Goal: Register for event/course: Sign up to attend an event or enroll in a course

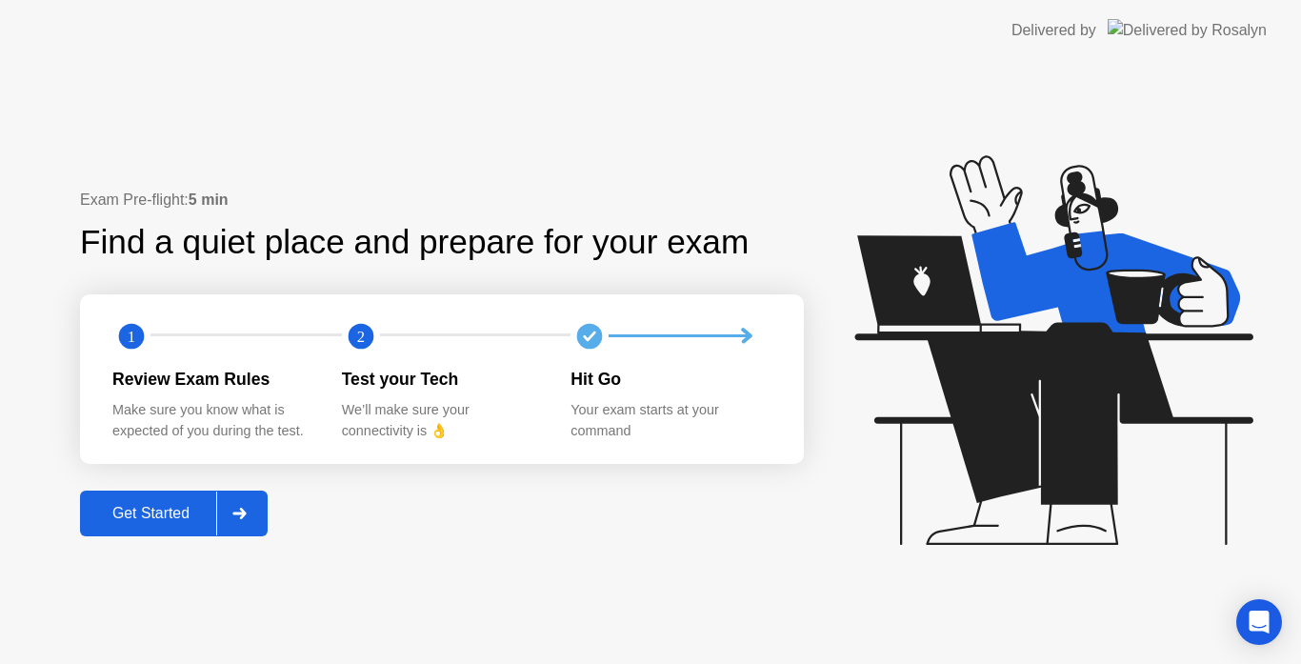
click at [211, 514] on div "Get Started" at bounding box center [151, 513] width 131 height 17
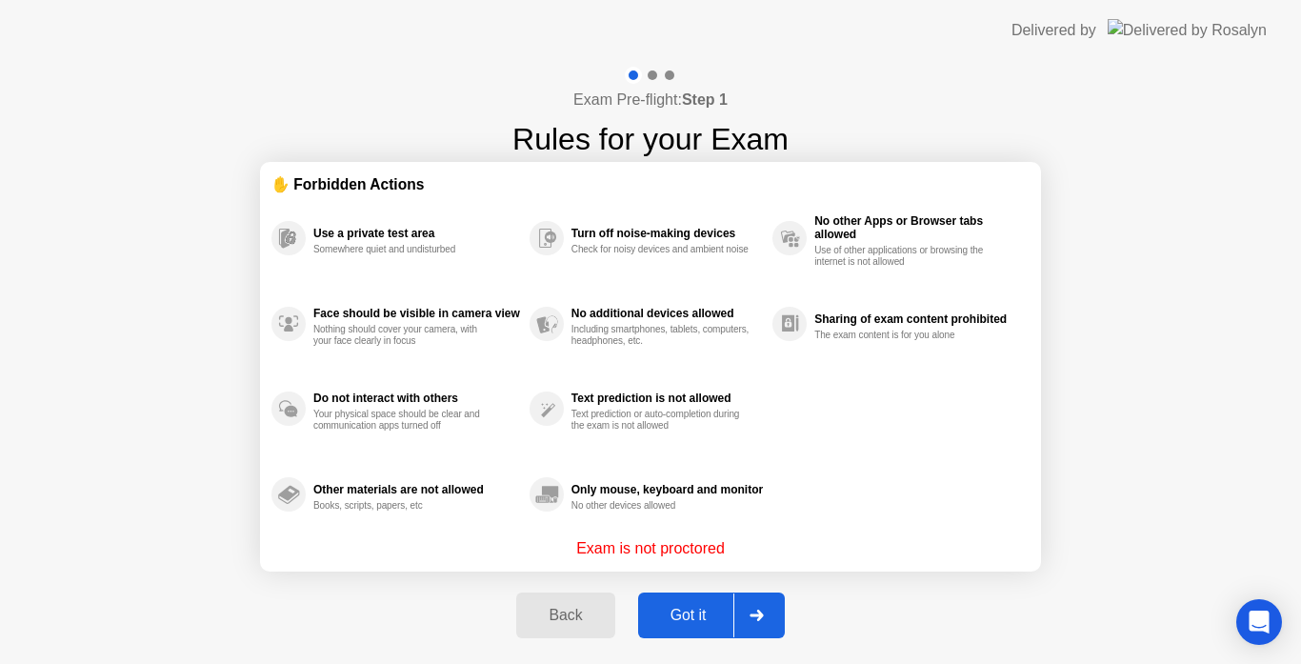
click at [702, 622] on div "Got it" at bounding box center [689, 615] width 90 height 17
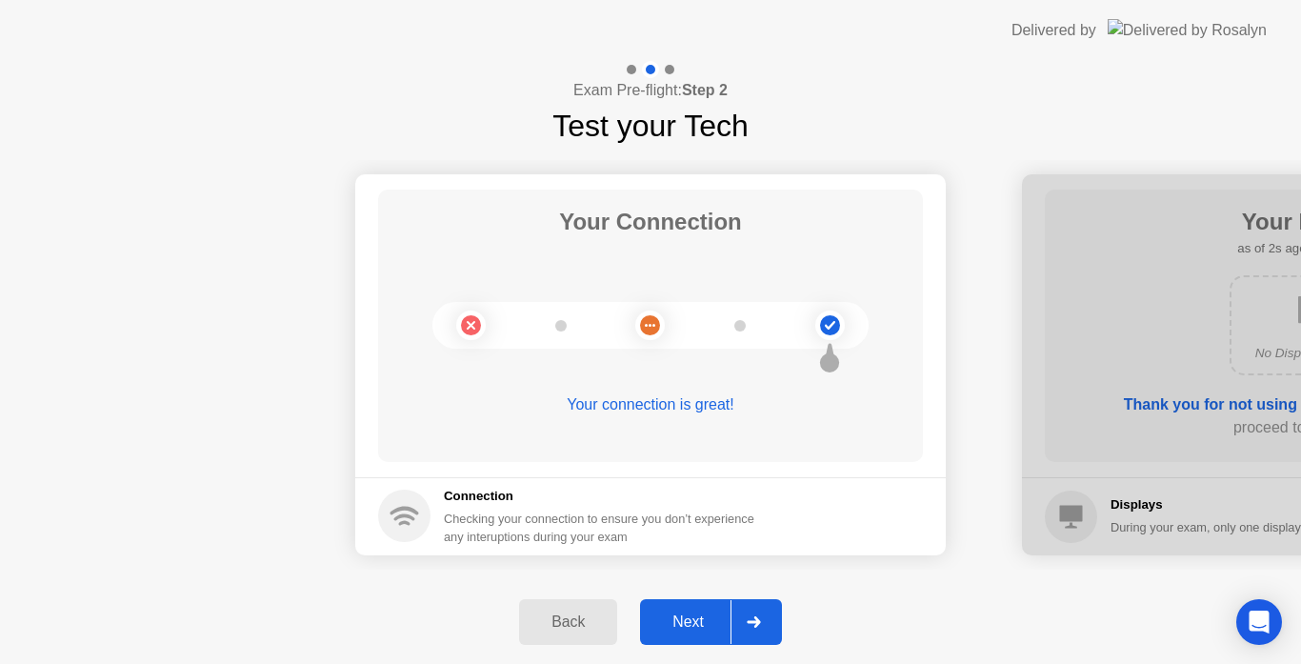
click at [717, 630] on div "Next" at bounding box center [688, 622] width 85 height 17
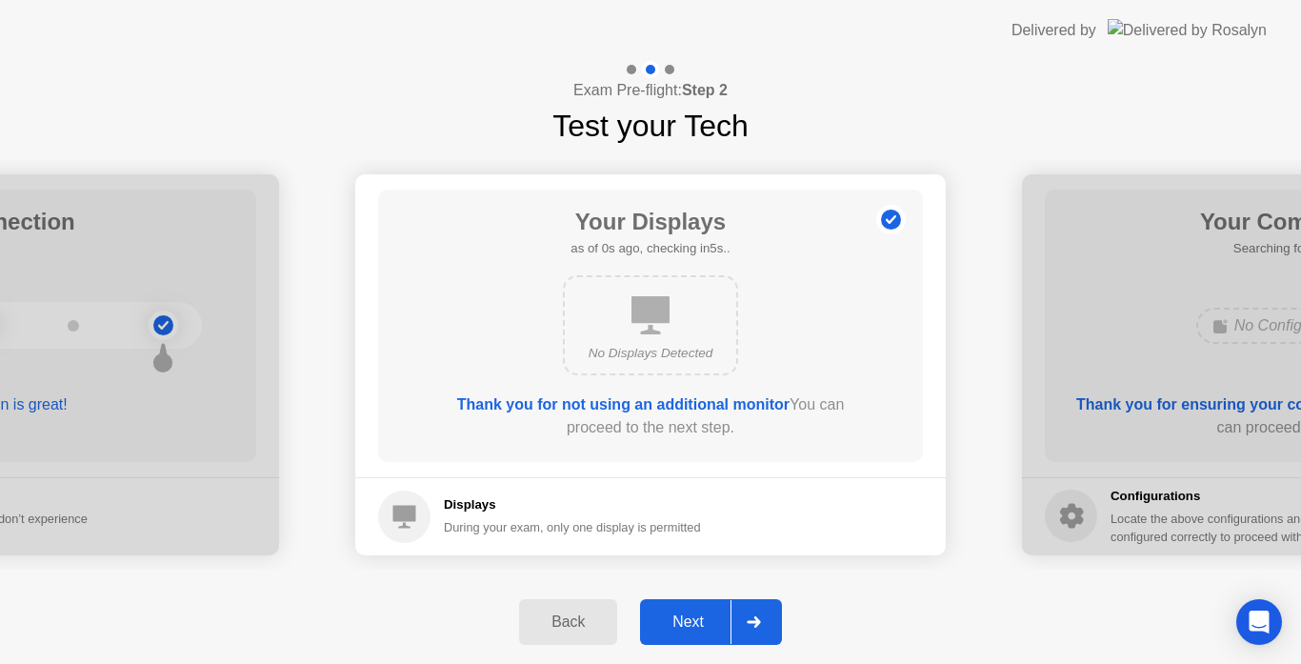
click at [717, 630] on div "Next" at bounding box center [688, 622] width 85 height 17
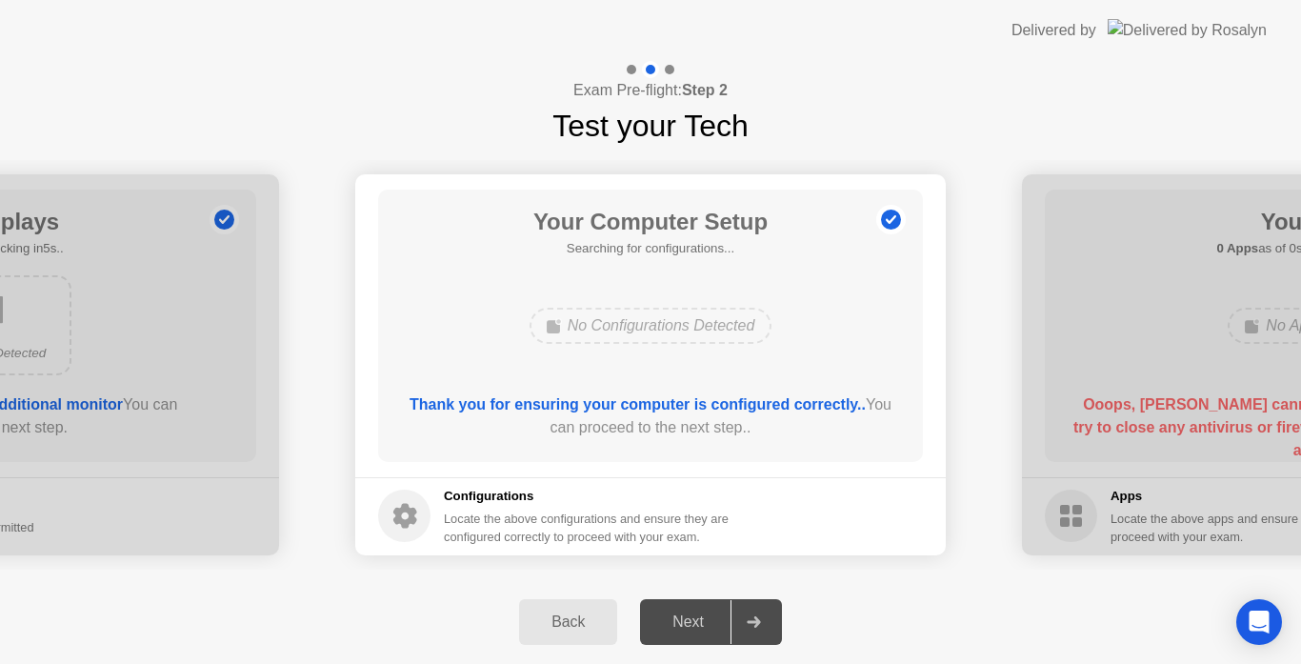
click at [717, 630] on div "Next" at bounding box center [688, 622] width 85 height 17
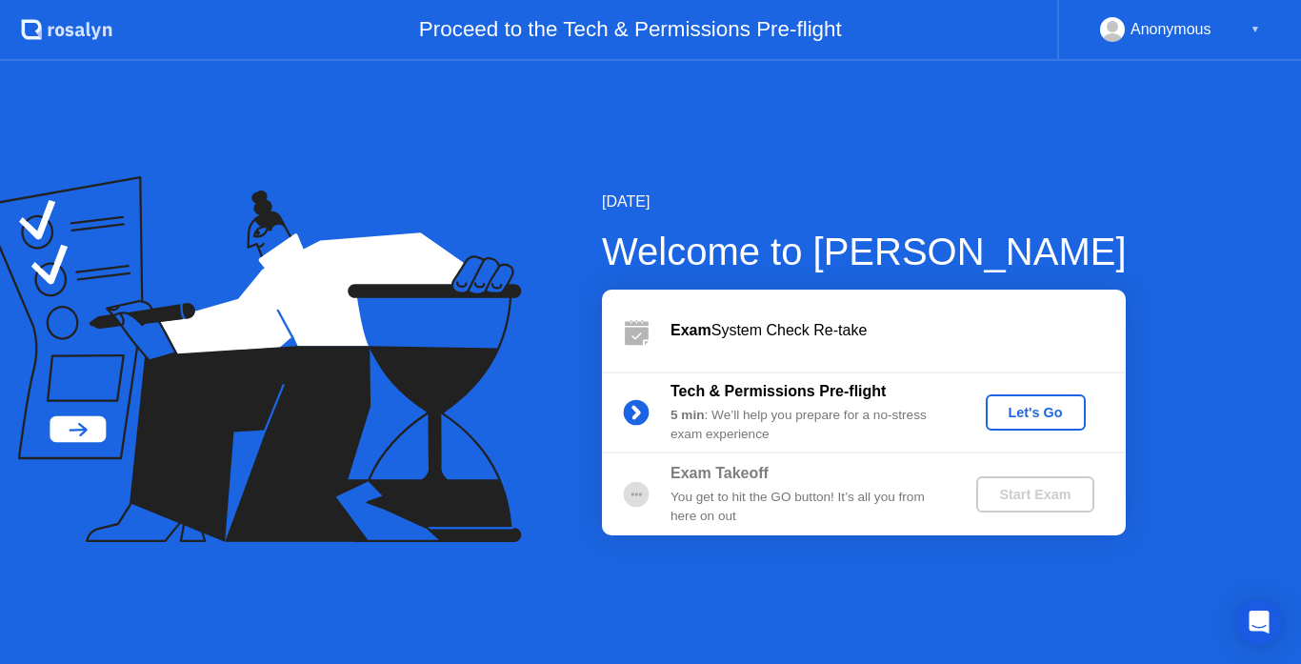
click at [1028, 396] on button "Let's Go" at bounding box center [1036, 412] width 100 height 36
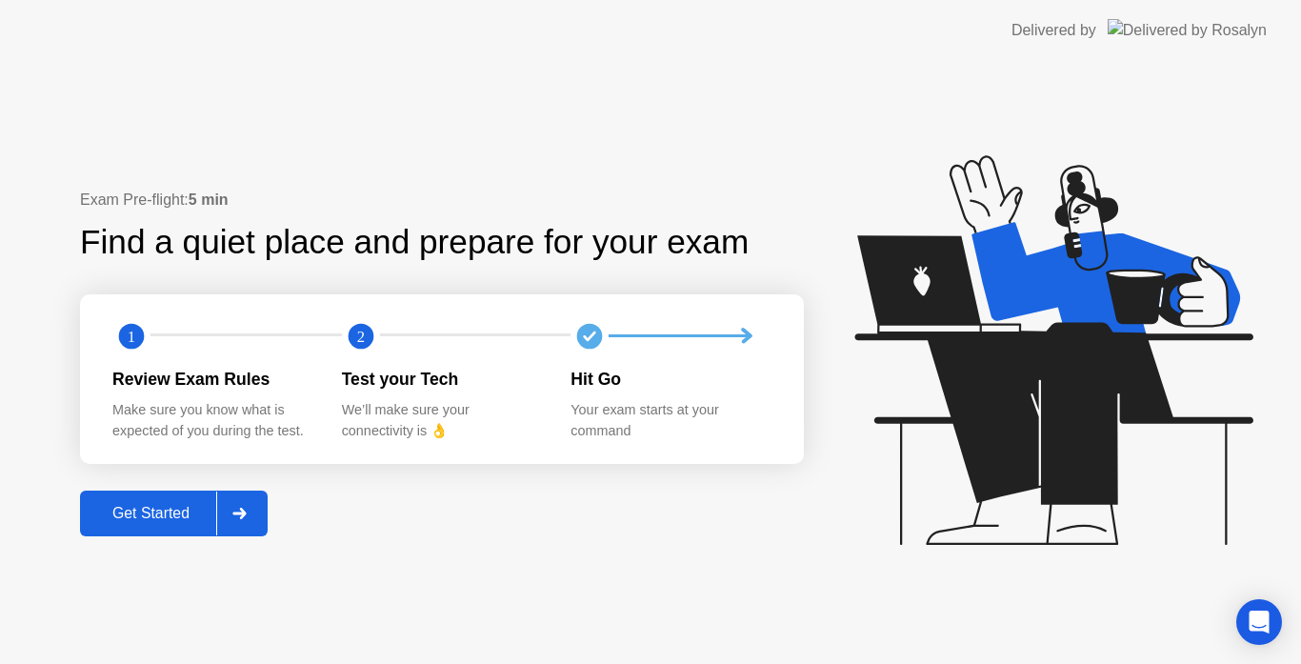
click at [197, 508] on div "Get Started" at bounding box center [151, 513] width 131 height 17
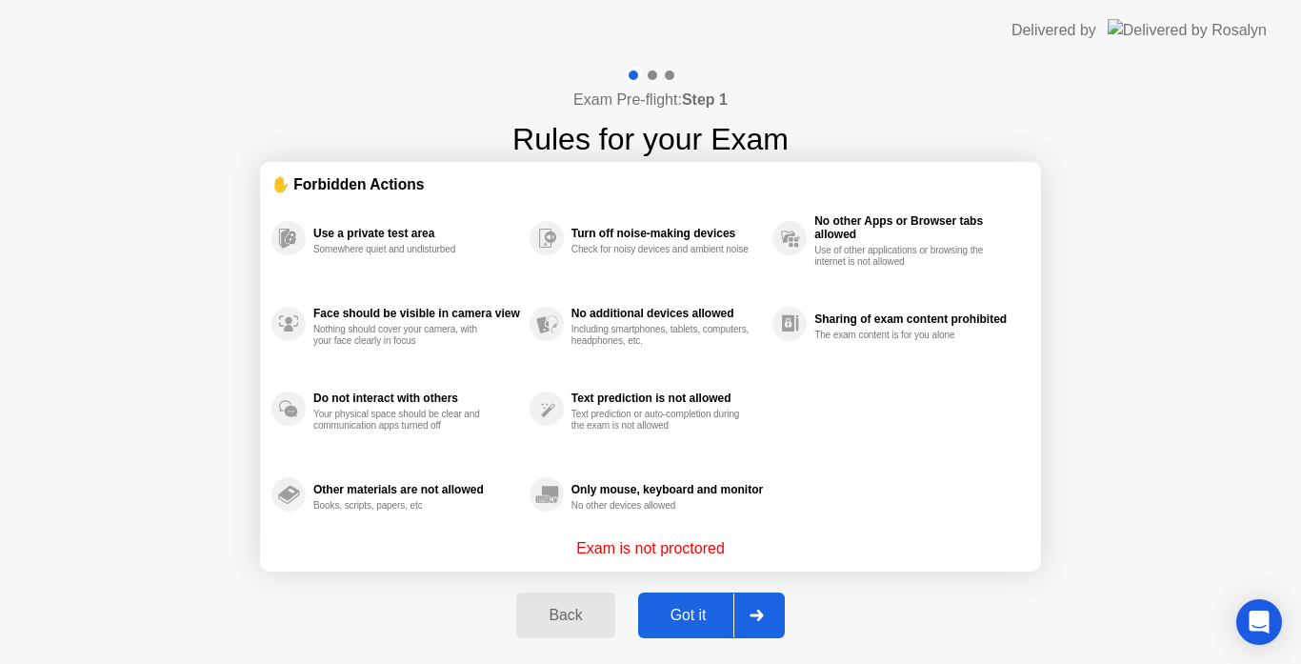
click at [689, 612] on div "Got it" at bounding box center [689, 615] width 90 height 17
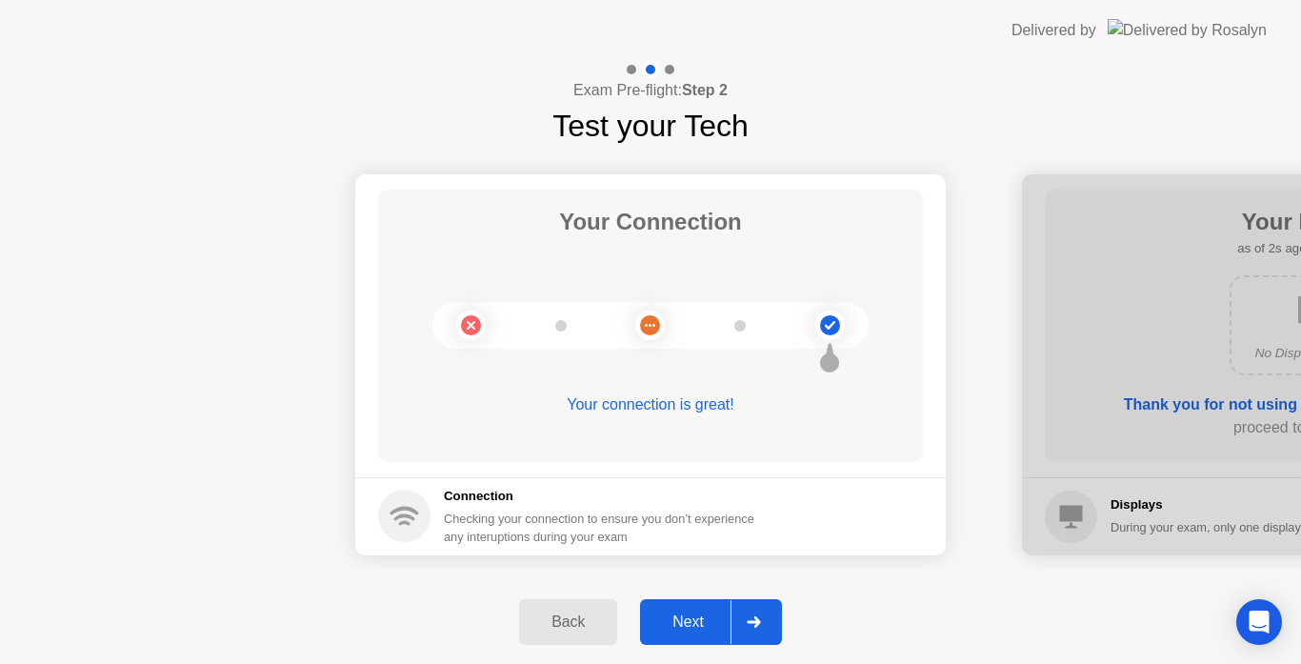
click at [713, 626] on div "Next" at bounding box center [688, 622] width 85 height 17
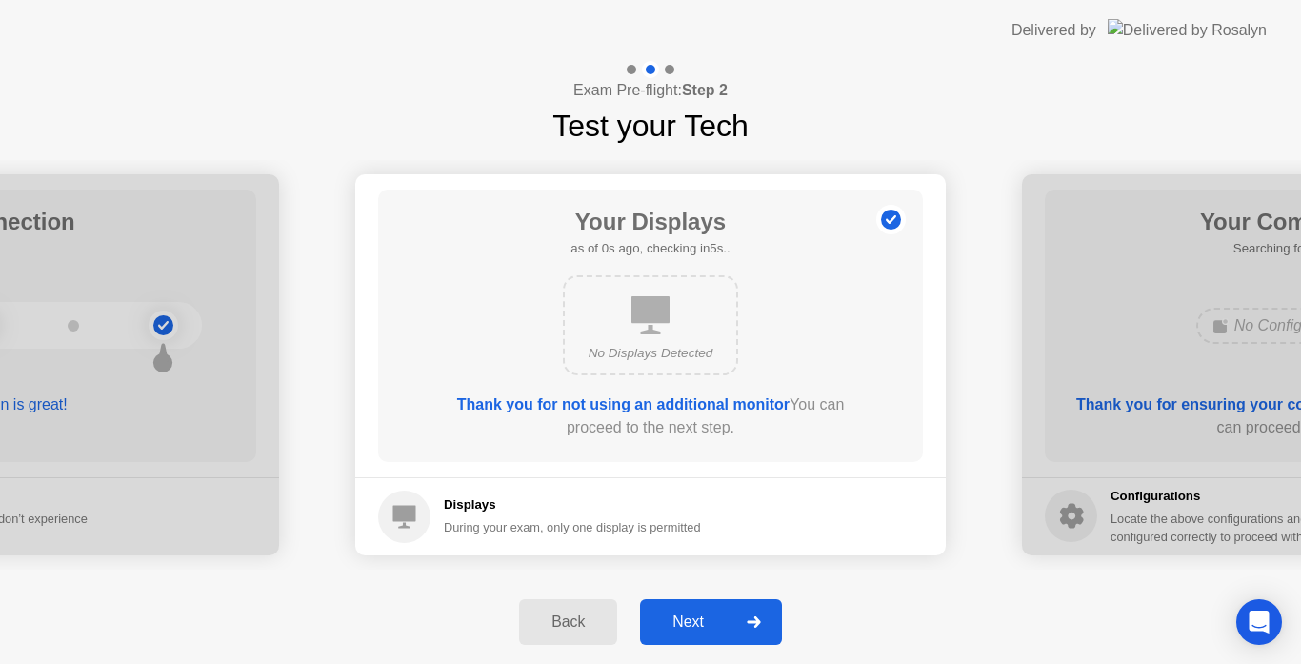
click at [713, 626] on div "Next" at bounding box center [688, 622] width 85 height 17
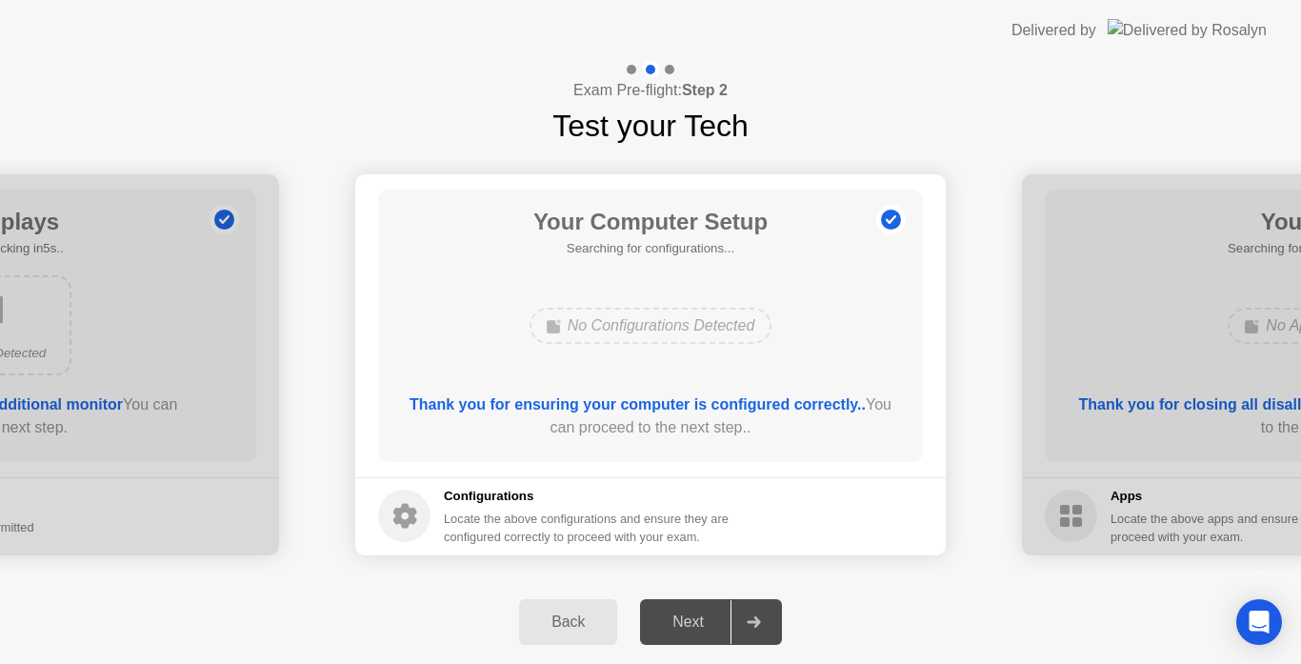
click at [713, 626] on div "Next" at bounding box center [688, 622] width 85 height 17
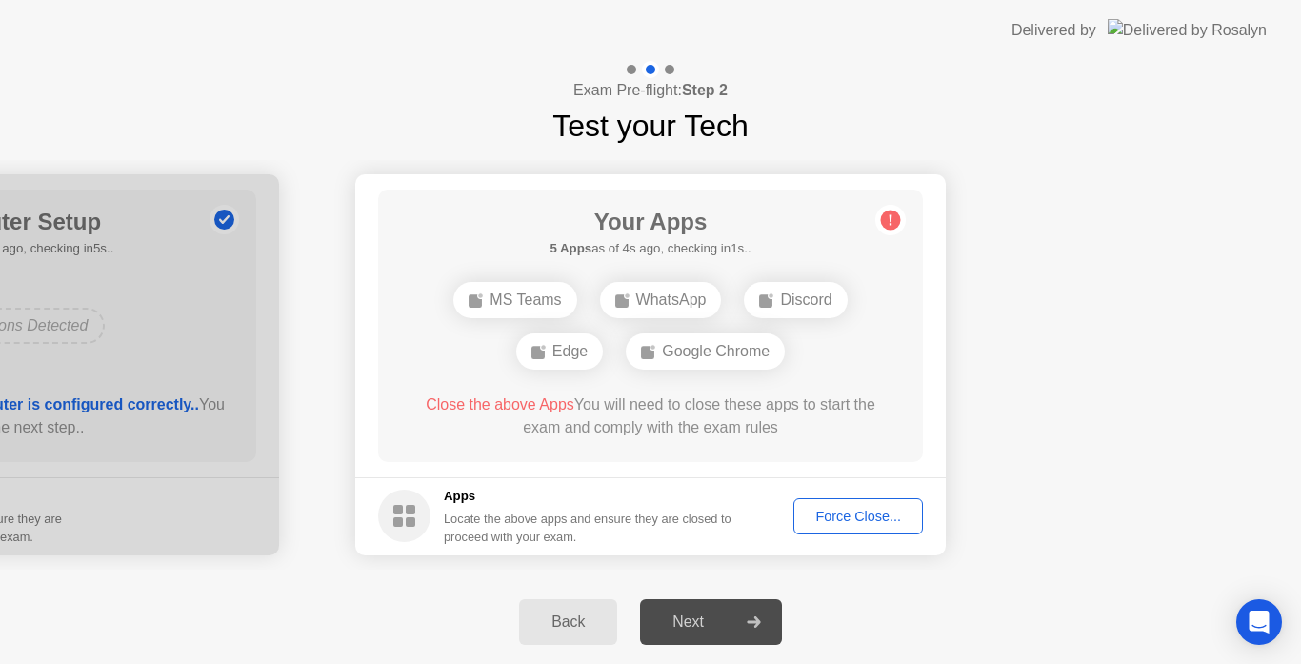
click at [856, 519] on div "Force Close..." at bounding box center [858, 516] width 116 height 15
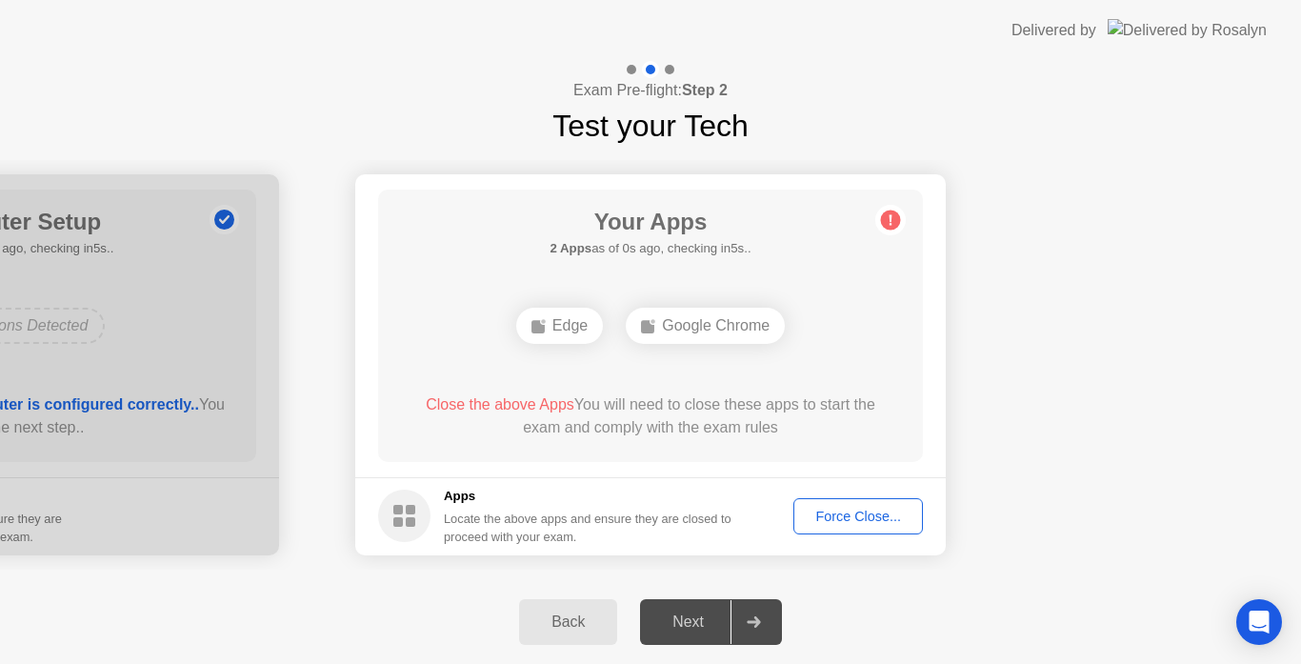
click at [827, 513] on div "Force Close..." at bounding box center [858, 516] width 116 height 15
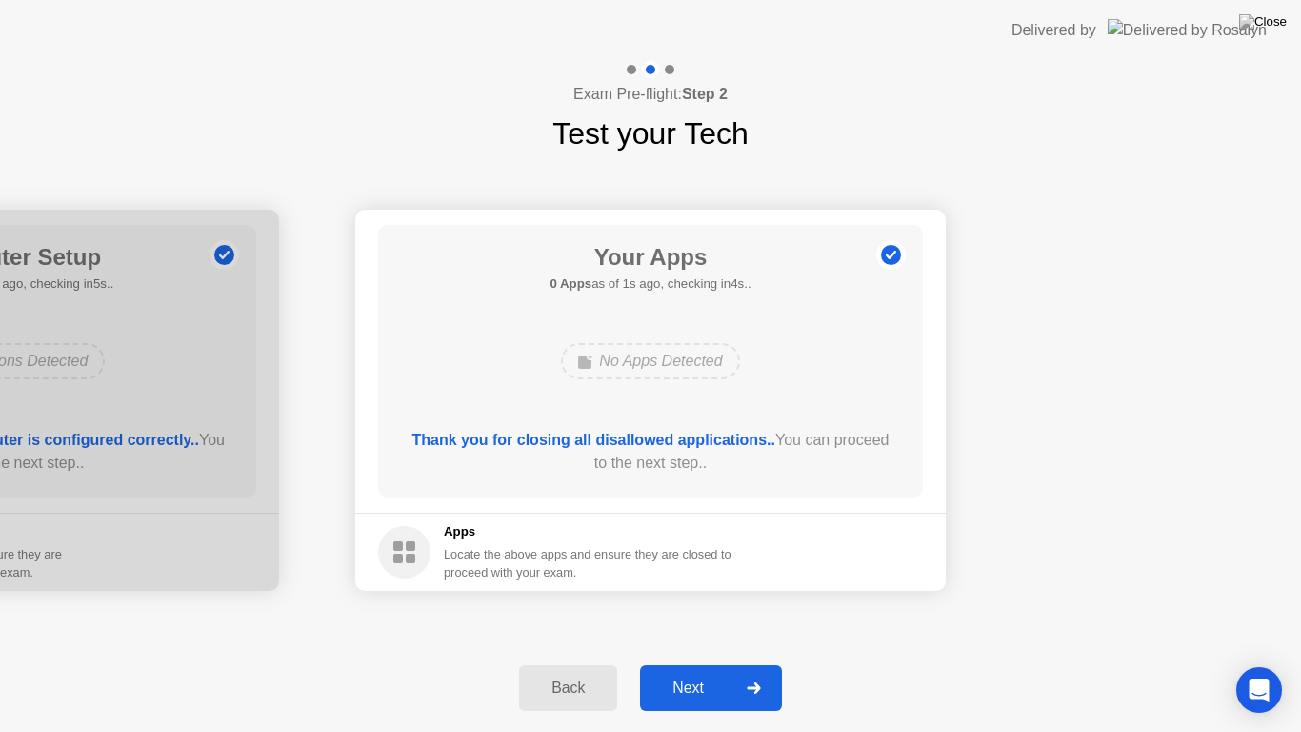
click at [718, 663] on div "Next" at bounding box center [688, 687] width 85 height 17
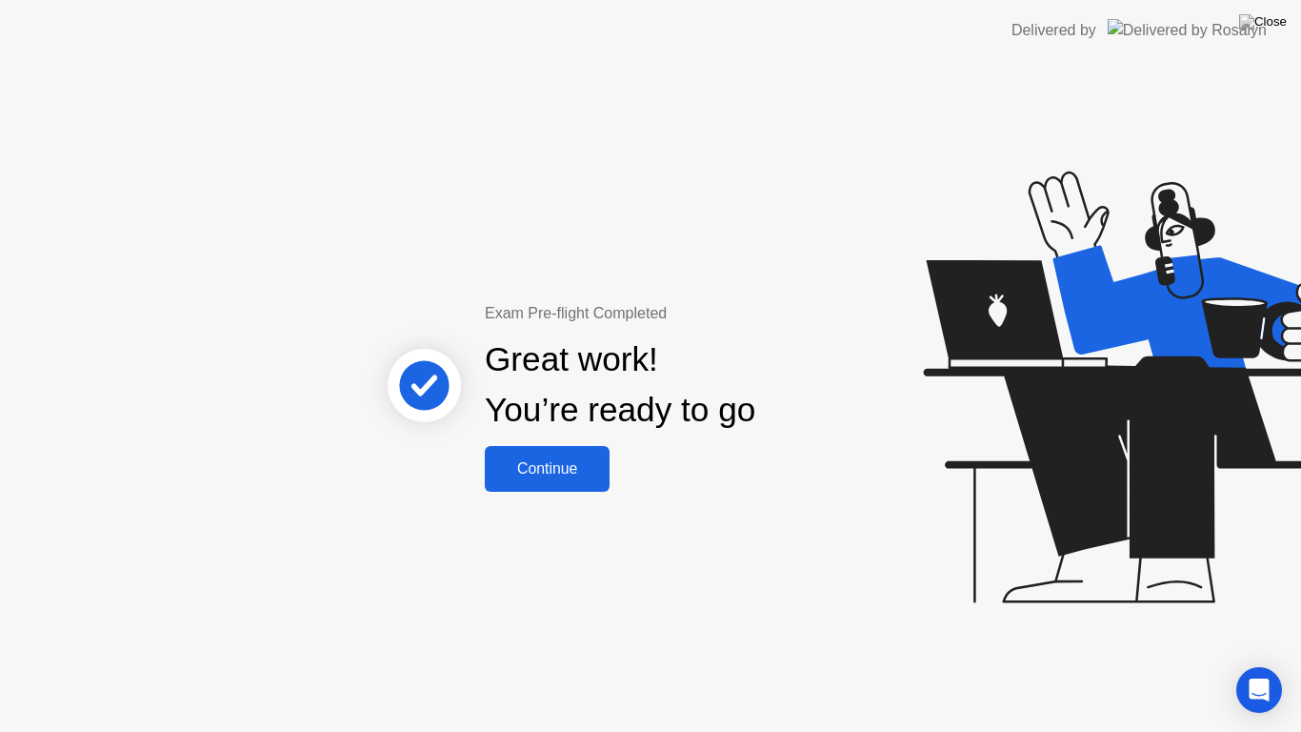
click at [561, 477] on div "Continue" at bounding box center [547, 468] width 113 height 17
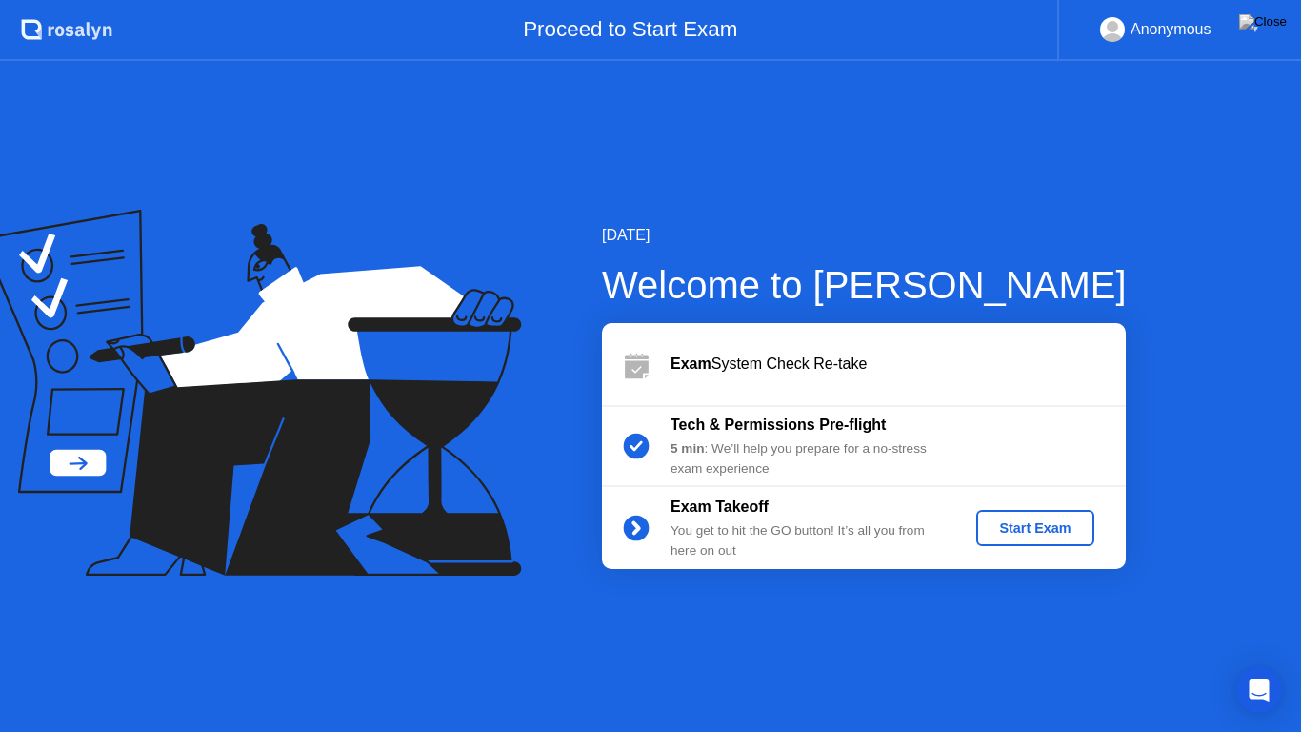
click at [1035, 535] on div "Start Exam" at bounding box center [1035, 527] width 102 height 15
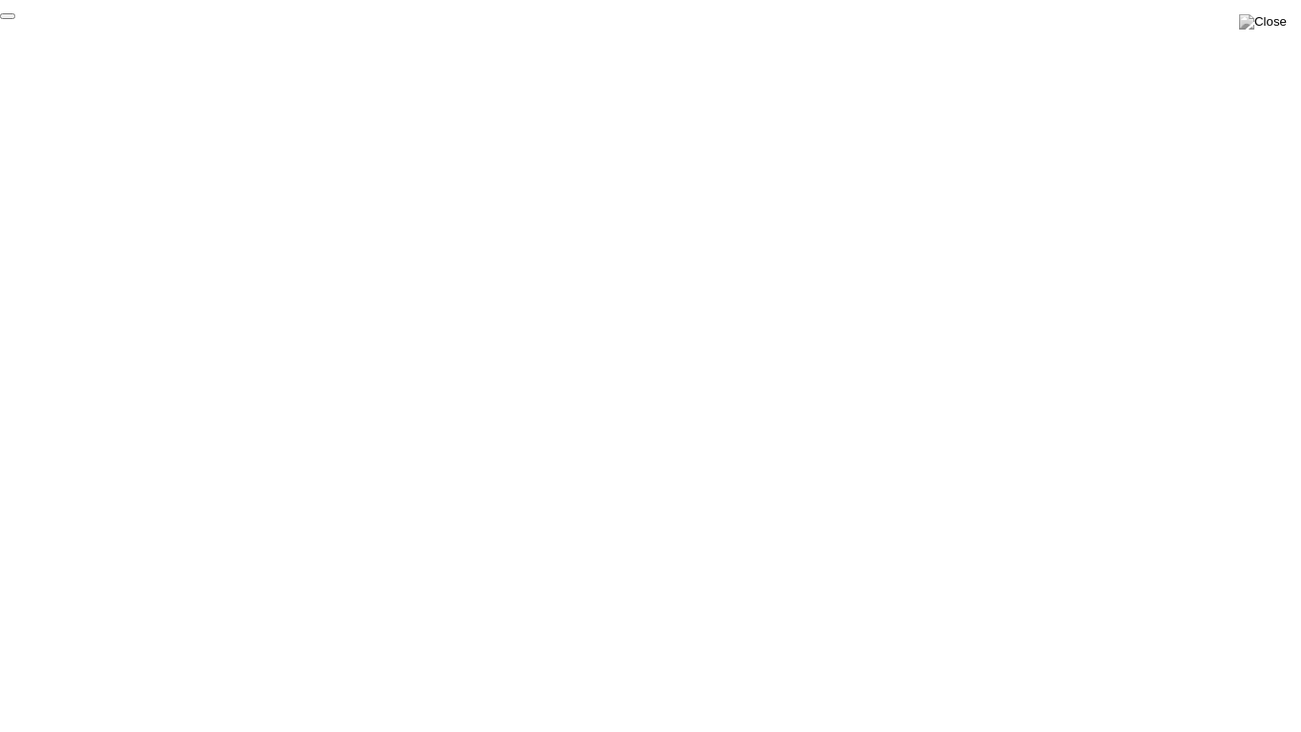
click div "End Proctoring Session"
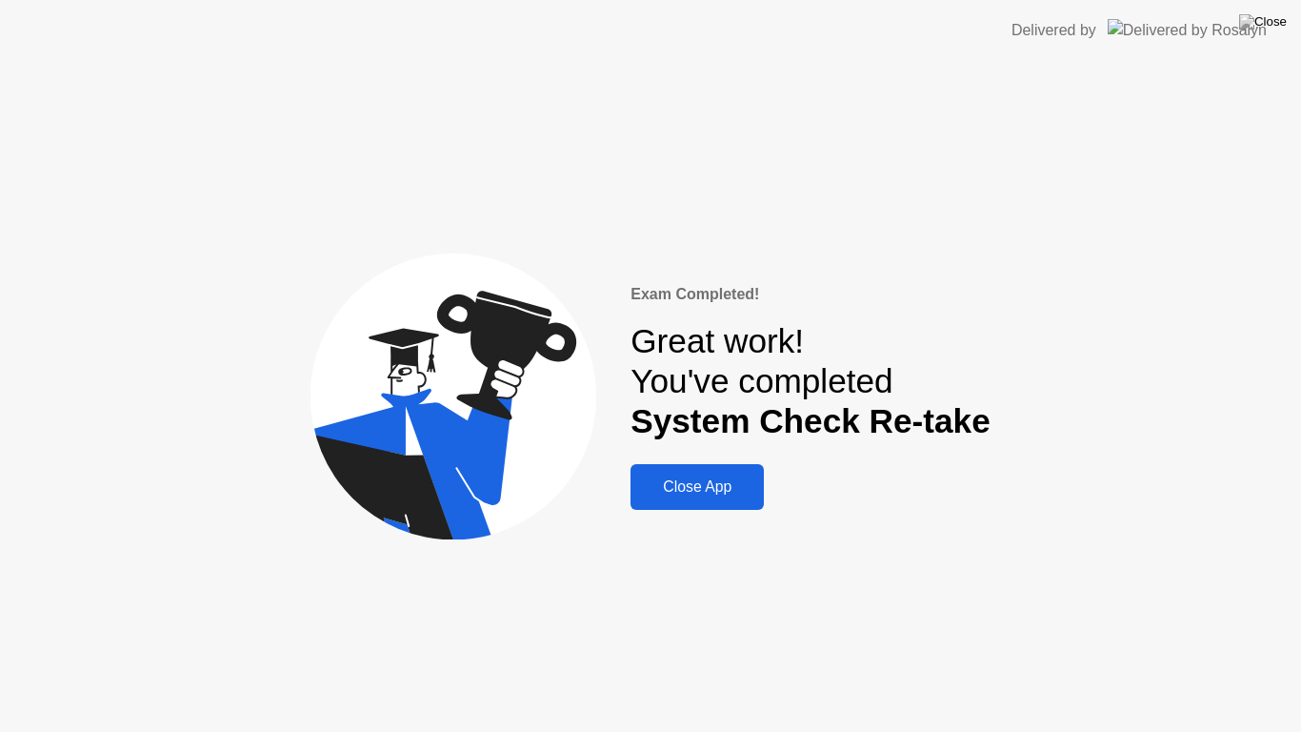
click at [736, 482] on div "Close App" at bounding box center [697, 486] width 122 height 17
